Goal: Task Accomplishment & Management: Complete application form

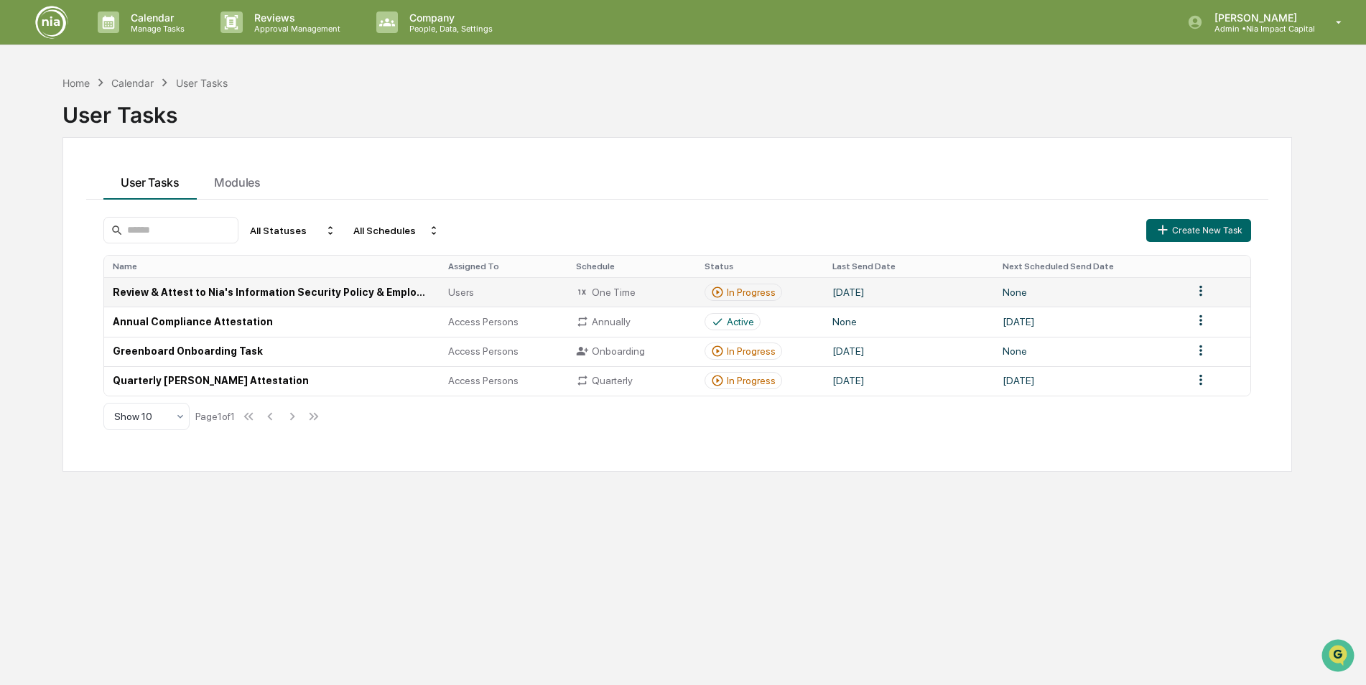
click at [367, 296] on td "Review & Attest to Nia's Information Security Policy & Employee Handbook" at bounding box center [271, 291] width 335 height 29
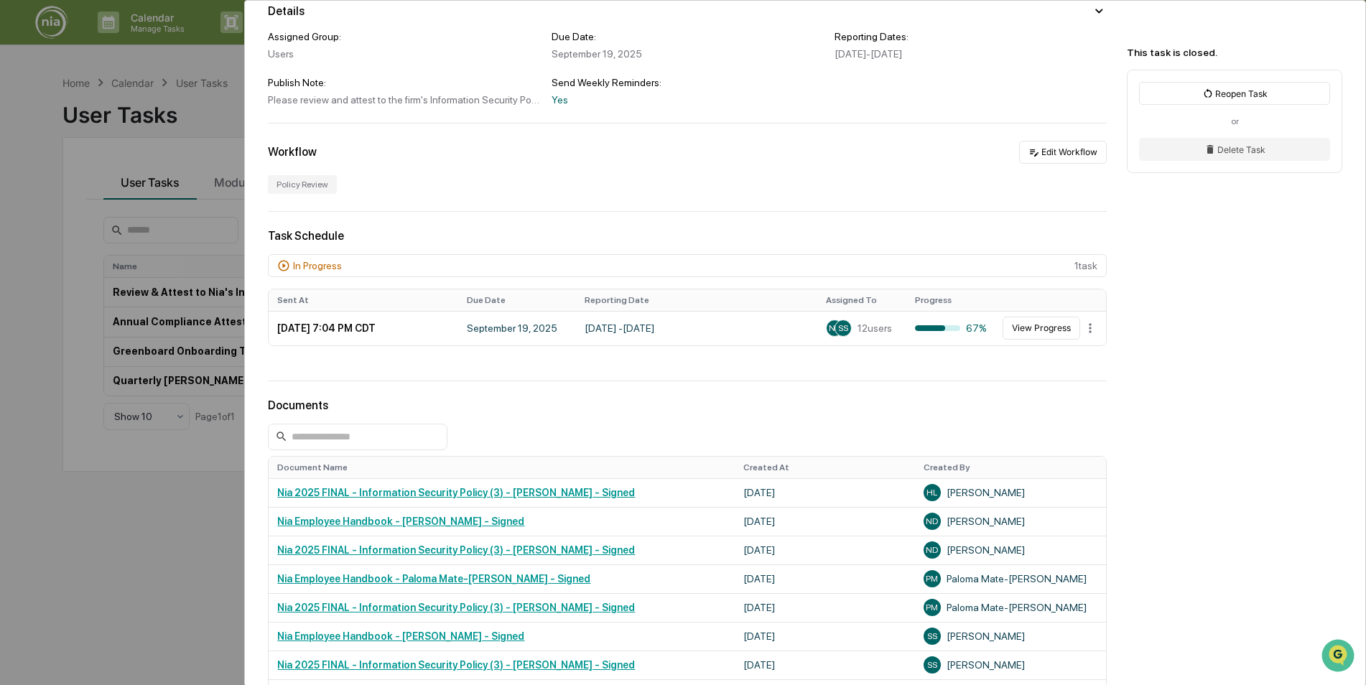
scroll to position [144, 0]
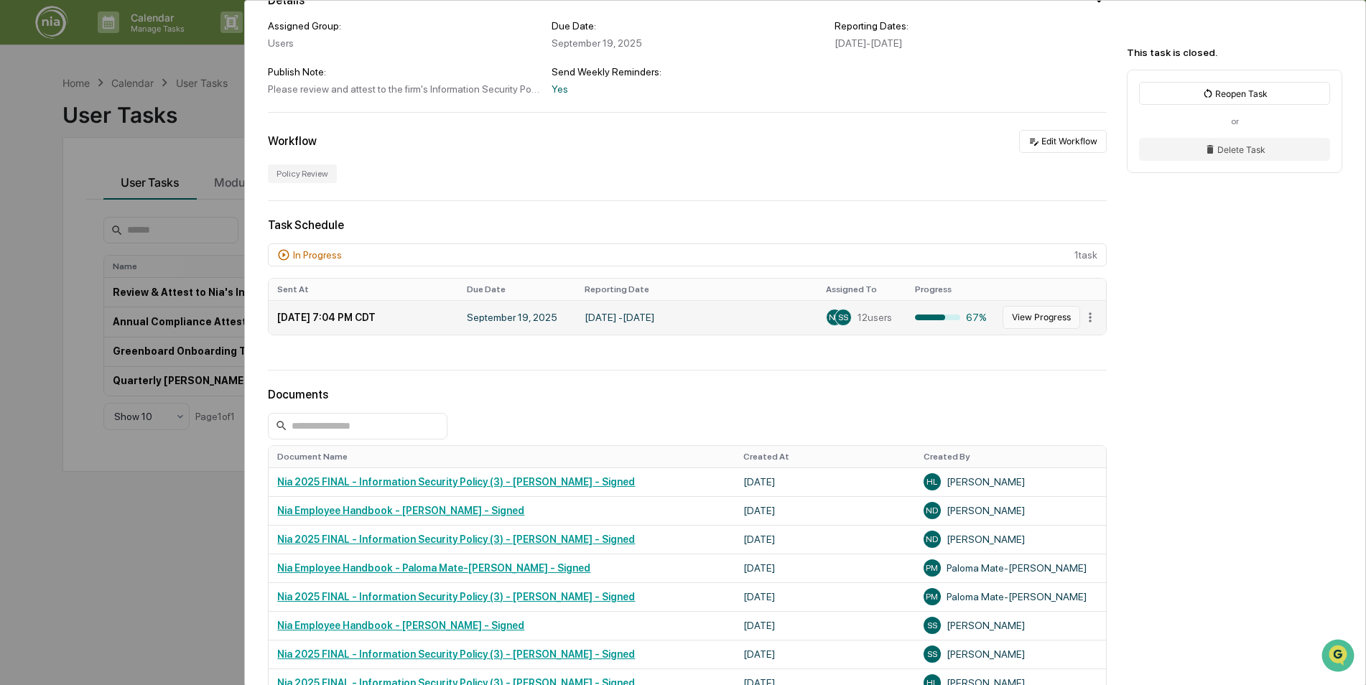
click at [1037, 320] on button "View Progress" at bounding box center [1041, 317] width 78 height 23
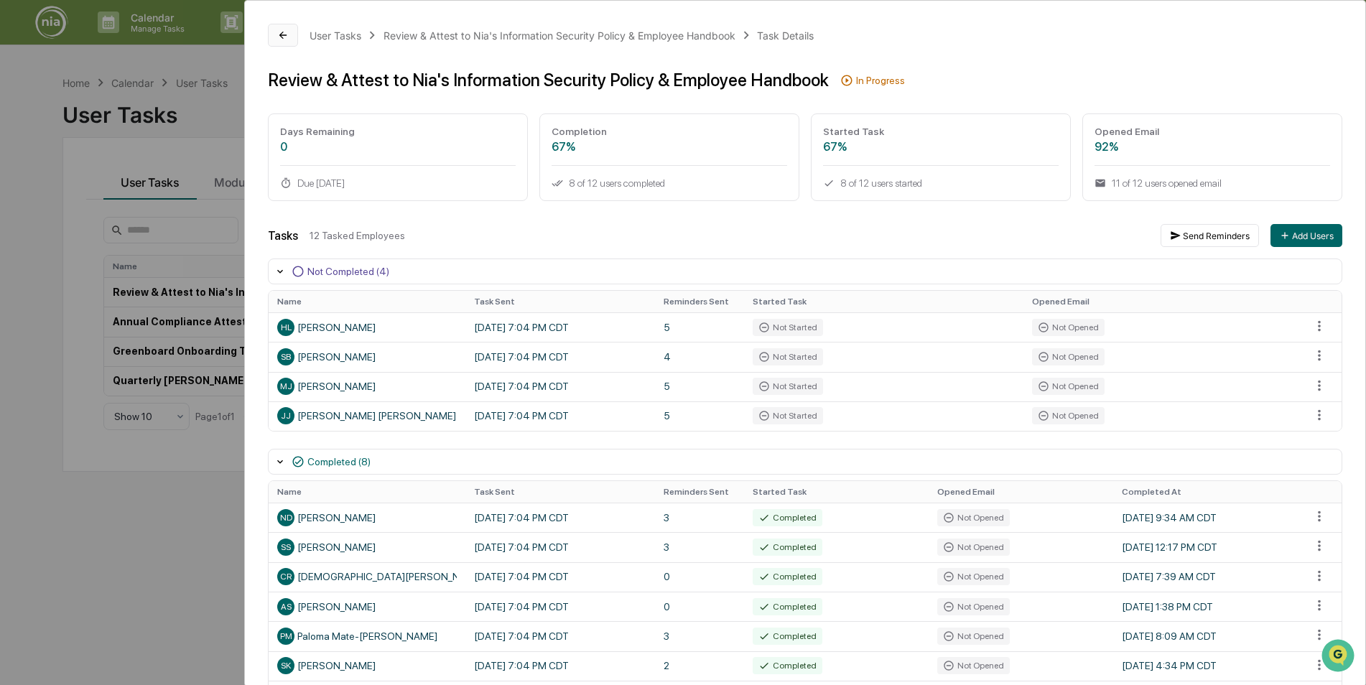
click at [283, 41] on button at bounding box center [283, 35] width 30 height 23
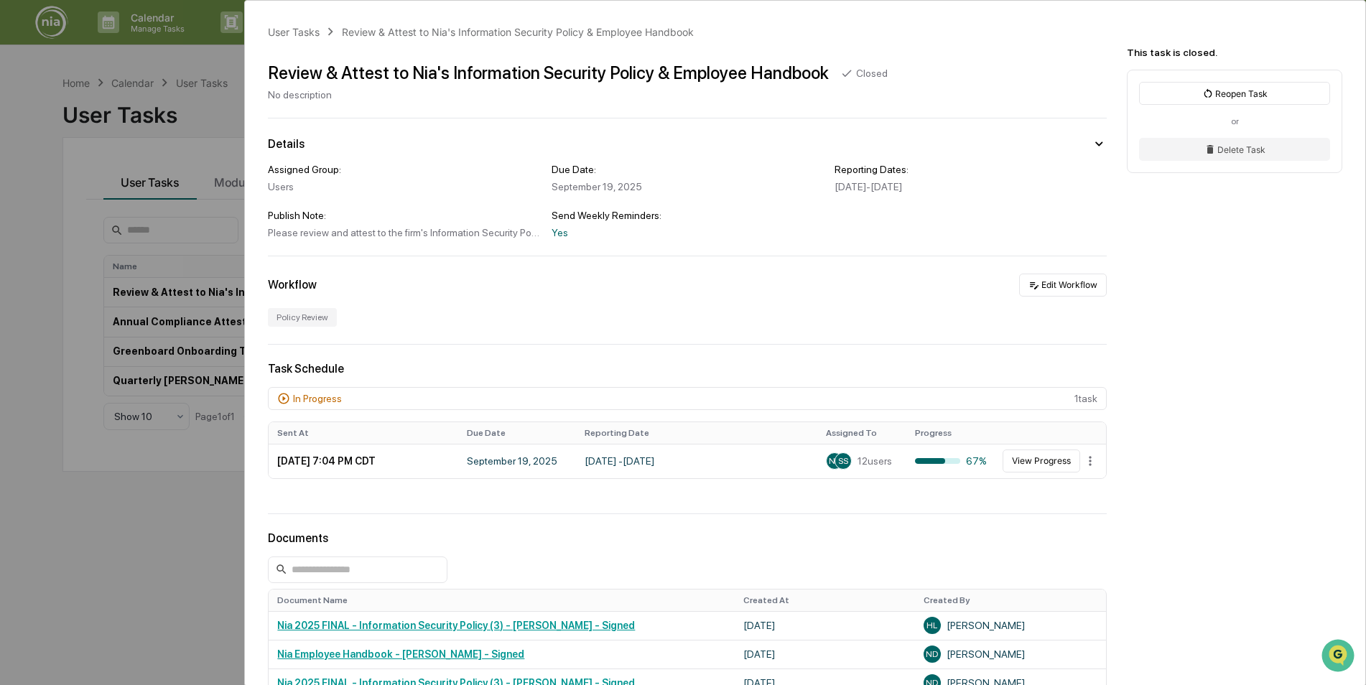
click at [299, 402] on div "In Progress" at bounding box center [317, 398] width 49 height 11
click at [285, 401] on icon at bounding box center [283, 398] width 13 height 13
click at [281, 399] on icon at bounding box center [283, 398] width 13 height 13
click at [210, 513] on div "User Tasks Review & Attest to [PERSON_NAME]'s Information Security Policy & Emp…" at bounding box center [683, 342] width 1366 height 685
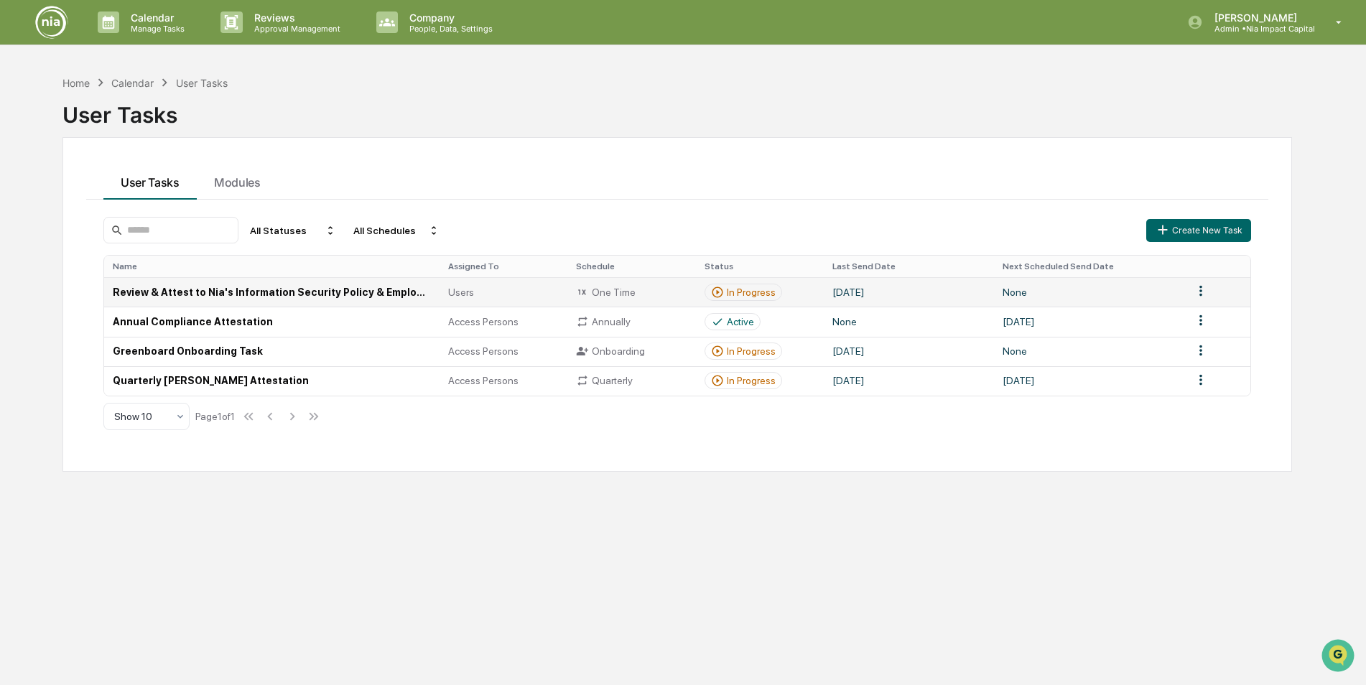
click at [280, 289] on td "Review & Attest to Nia's Information Security Policy & Employee Handbook" at bounding box center [271, 291] width 335 height 29
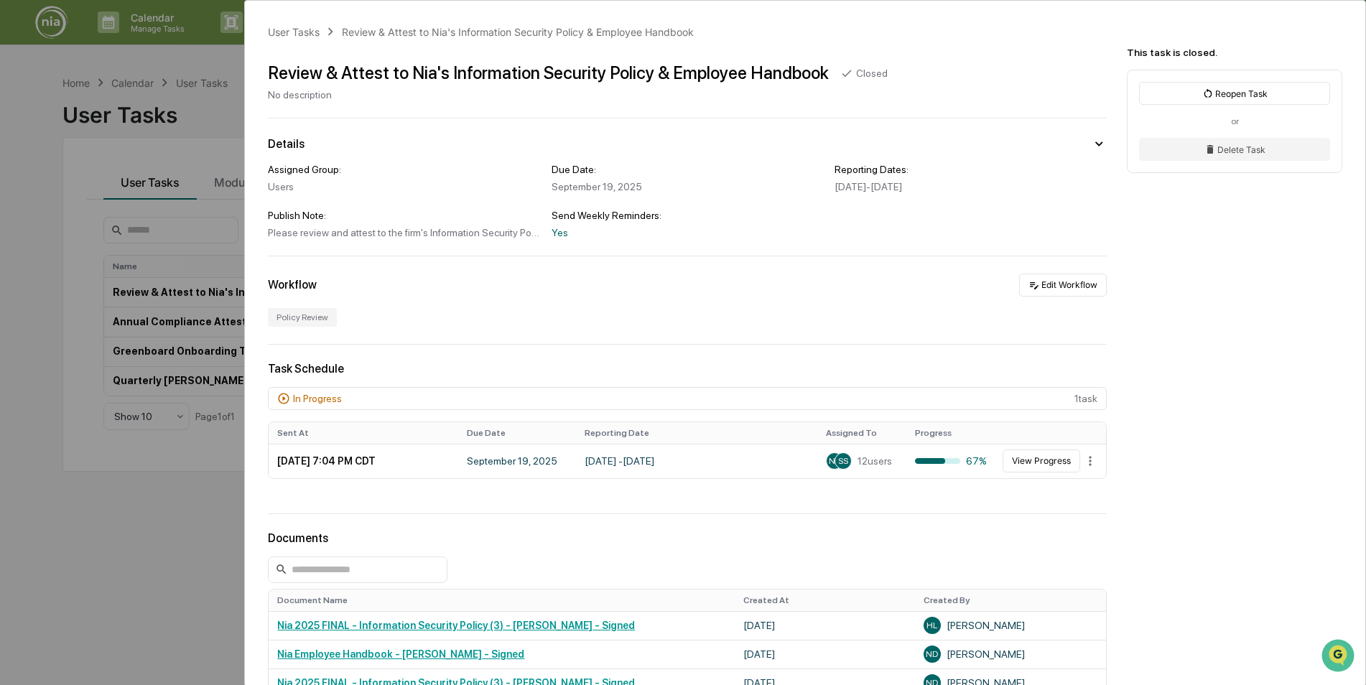
click at [18, 146] on div "User Tasks Review & Attest to [PERSON_NAME]'s Information Security Policy & Emp…" at bounding box center [683, 342] width 1366 height 685
